Goal: Information Seeking & Learning: Check status

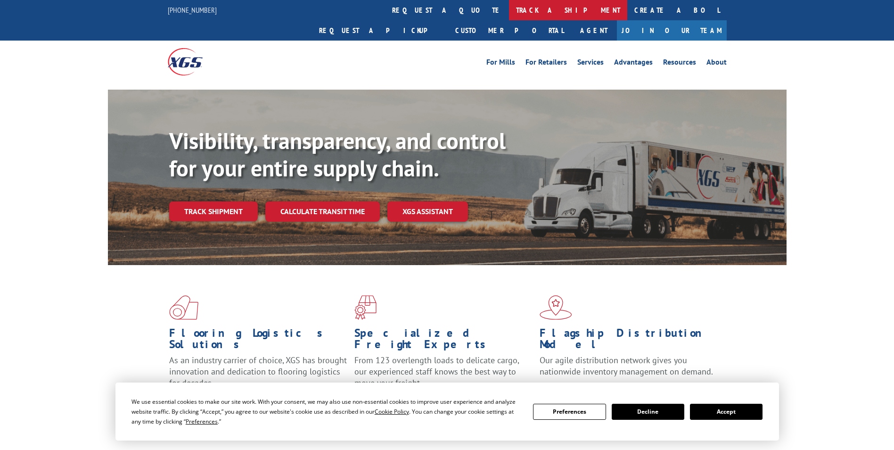
click at [509, 9] on link "track a shipment" at bounding box center [568, 10] width 118 height 20
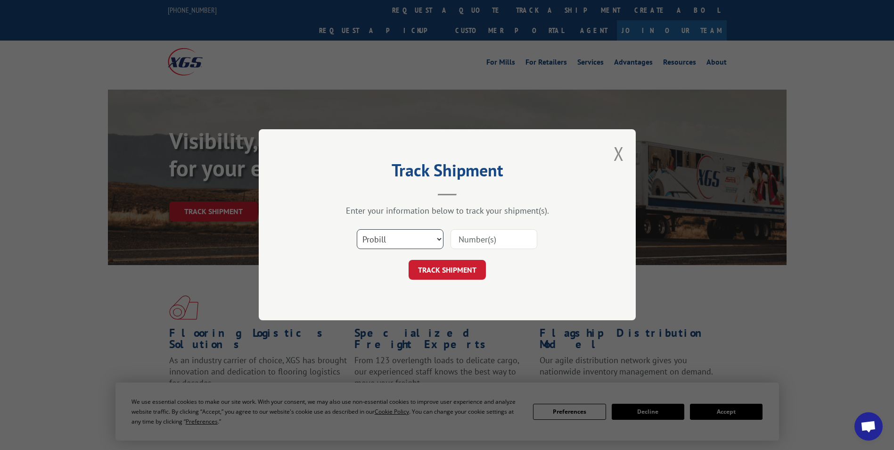
click at [366, 241] on select "Select category... Probill BOL PO" at bounding box center [400, 240] width 87 height 20
select select "bol"
click at [357, 230] on select "Select category... Probill BOL PO" at bounding box center [400, 240] width 87 height 20
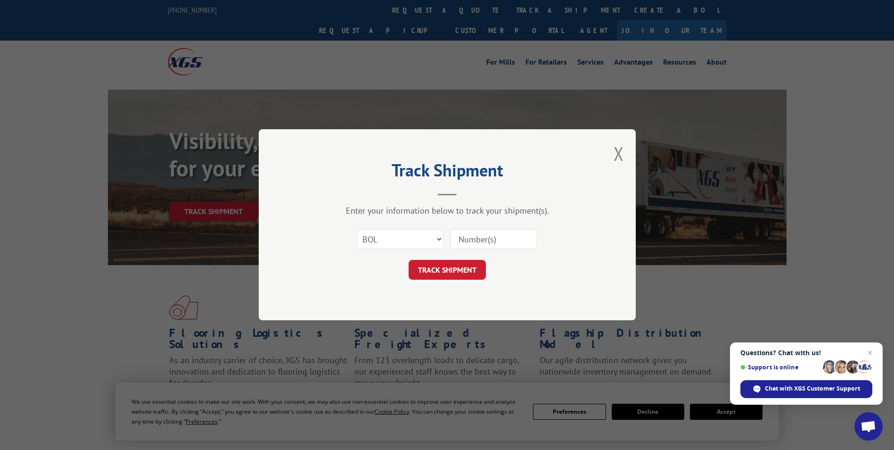
click at [463, 242] on input at bounding box center [494, 240] width 87 height 20
paste input "5266657"
type input "5266657"
click at [460, 277] on button "TRACK SHIPMENT" at bounding box center [447, 270] width 77 height 20
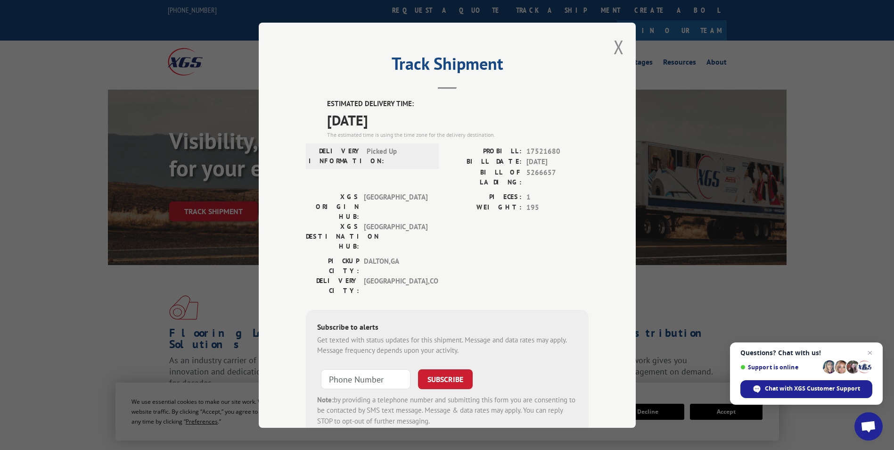
drag, startPoint x: 320, startPoint y: 97, endPoint x: 417, endPoint y: 110, distance: 97.5
click at [417, 110] on div "Track Shipment ESTIMATED DELIVERY TIME: [DATE] The estimated time is using the …" at bounding box center [447, 225] width 377 height 405
drag, startPoint x: 417, startPoint y: 110, endPoint x: 371, endPoint y: 108, distance: 45.3
copy div "ESTIMATED DELIVERY TIME: [DATE]"
